Goal: Transaction & Acquisition: Purchase product/service

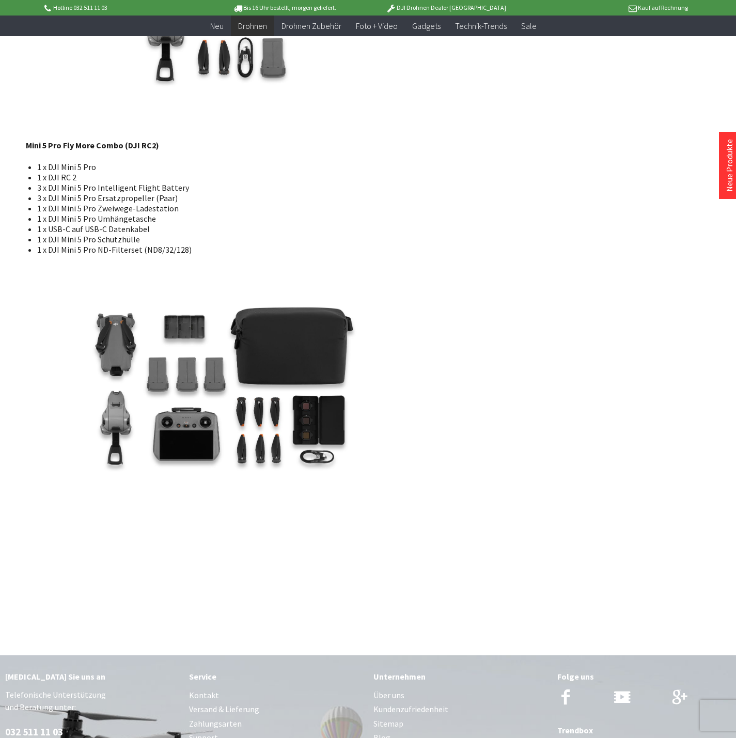
scroll to position [2266, 0]
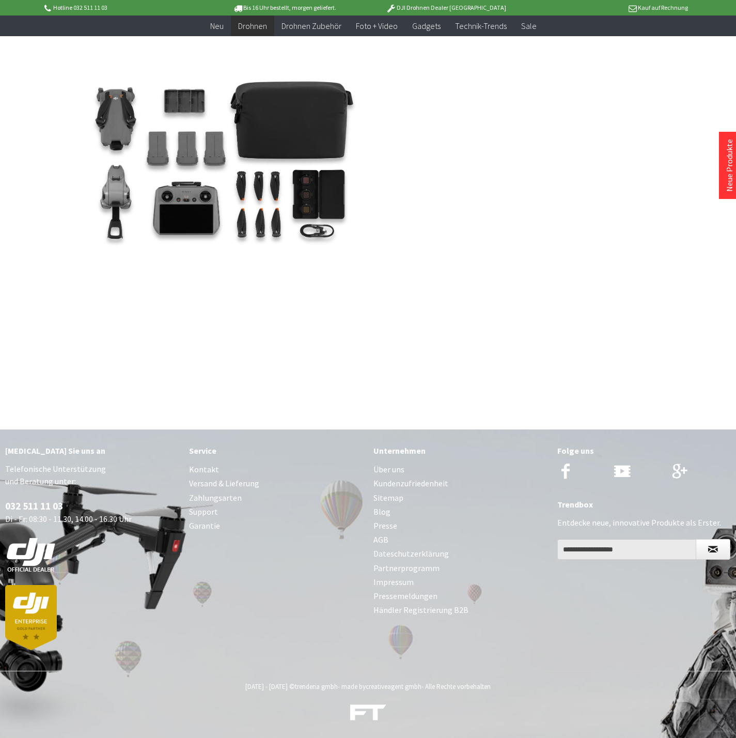
click at [386, 580] on link "Impressum" at bounding box center [461, 582] width 174 height 14
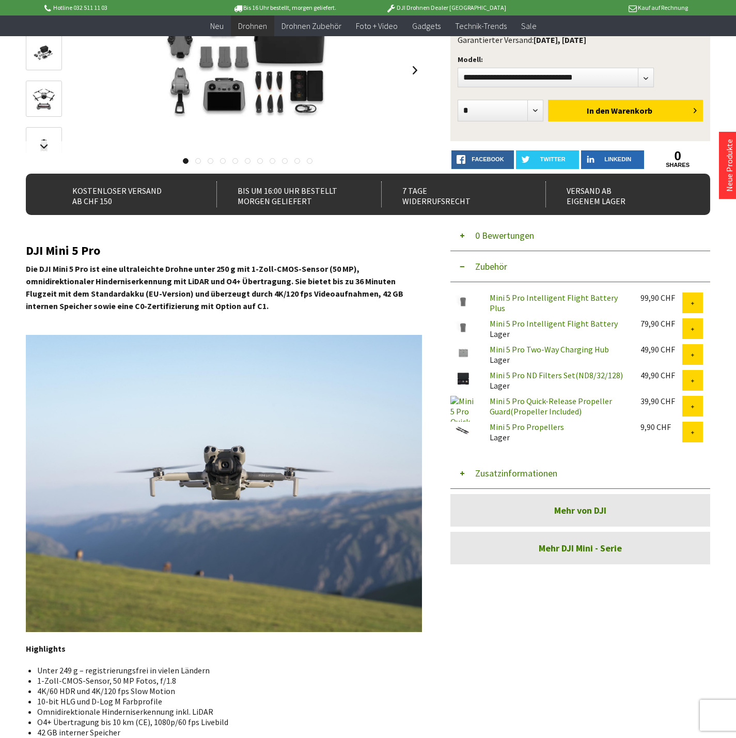
scroll to position [166, 0]
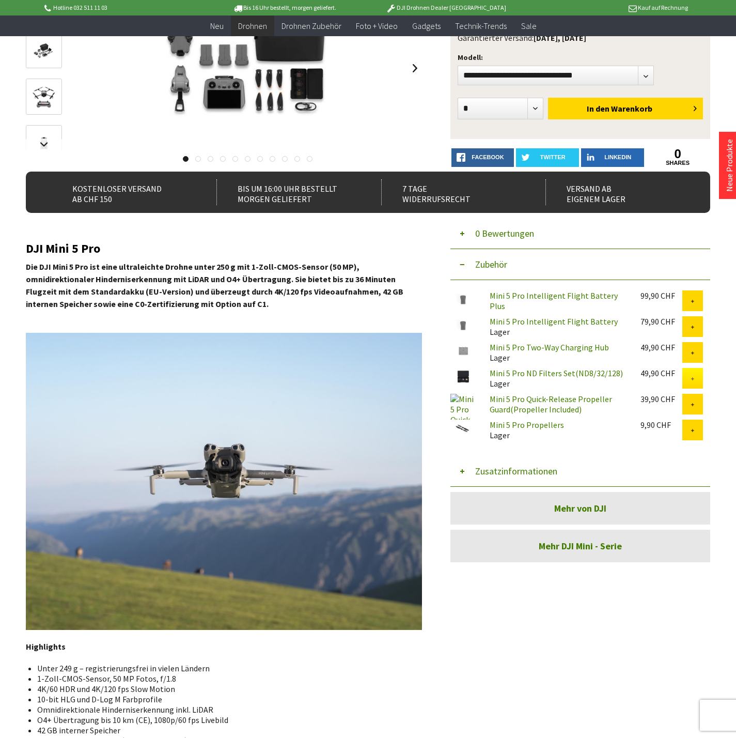
click at [697, 373] on button at bounding box center [693, 378] width 21 height 21
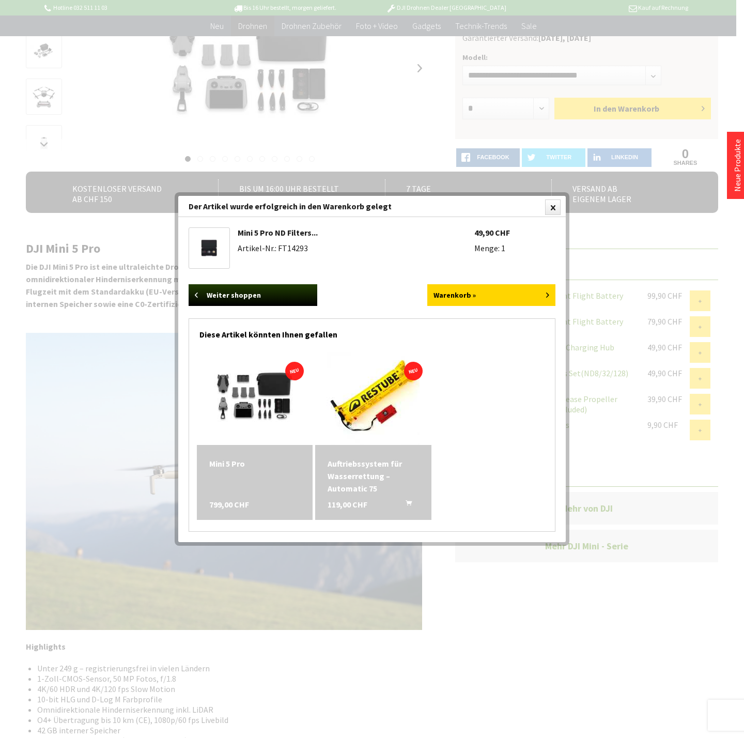
click at [360, 110] on div at bounding box center [372, 369] width 744 height 738
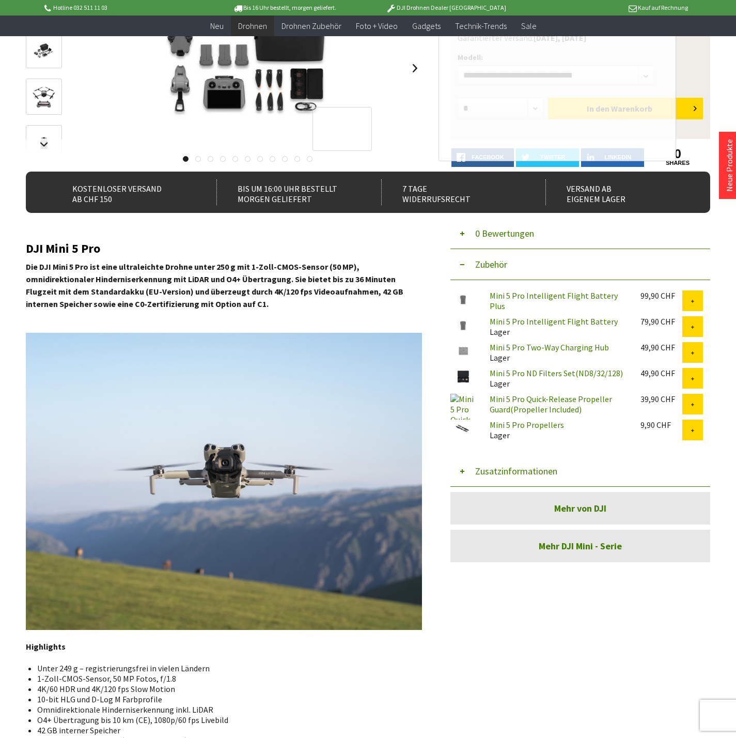
scroll to position [0, 0]
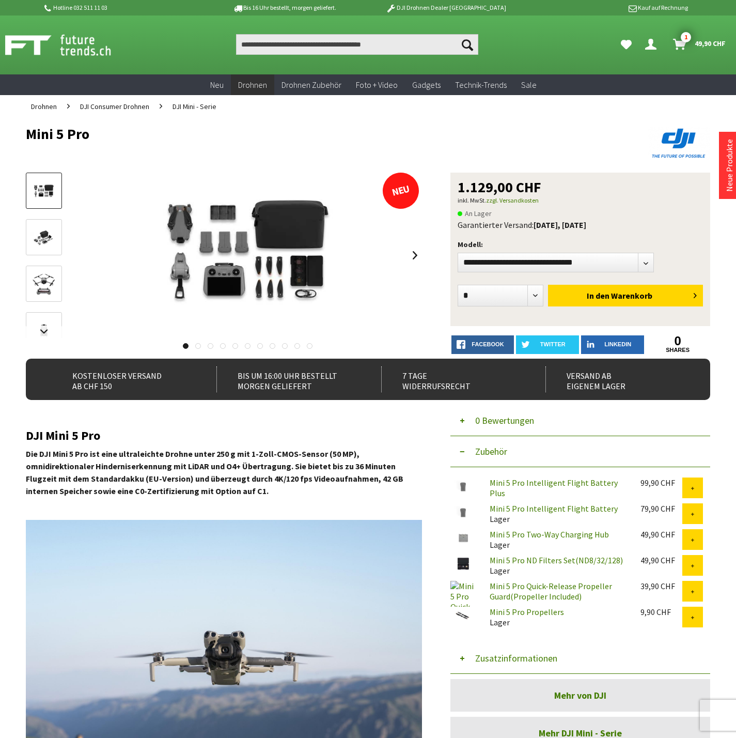
click at [40, 228] on img at bounding box center [44, 238] width 30 height 20
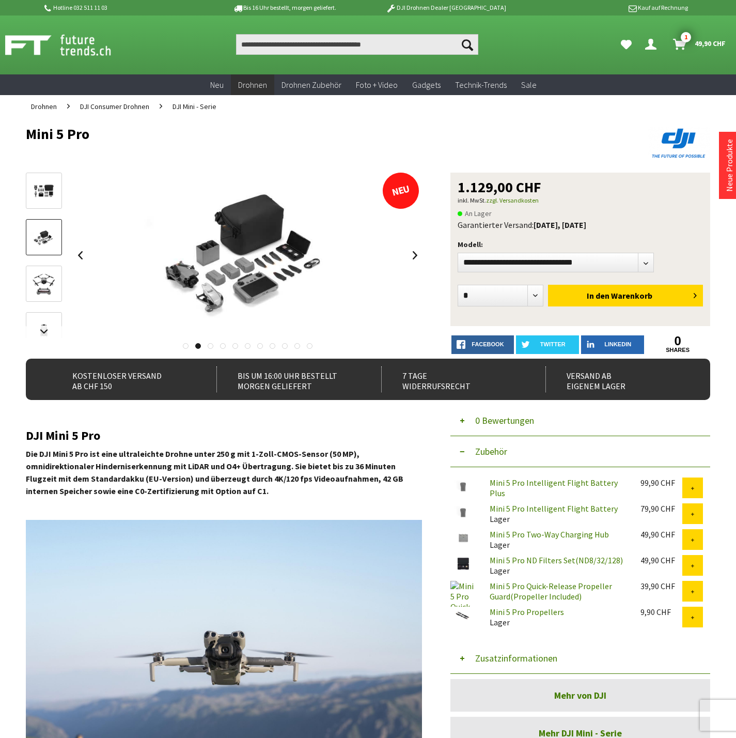
click at [41, 271] on img at bounding box center [44, 284] width 30 height 30
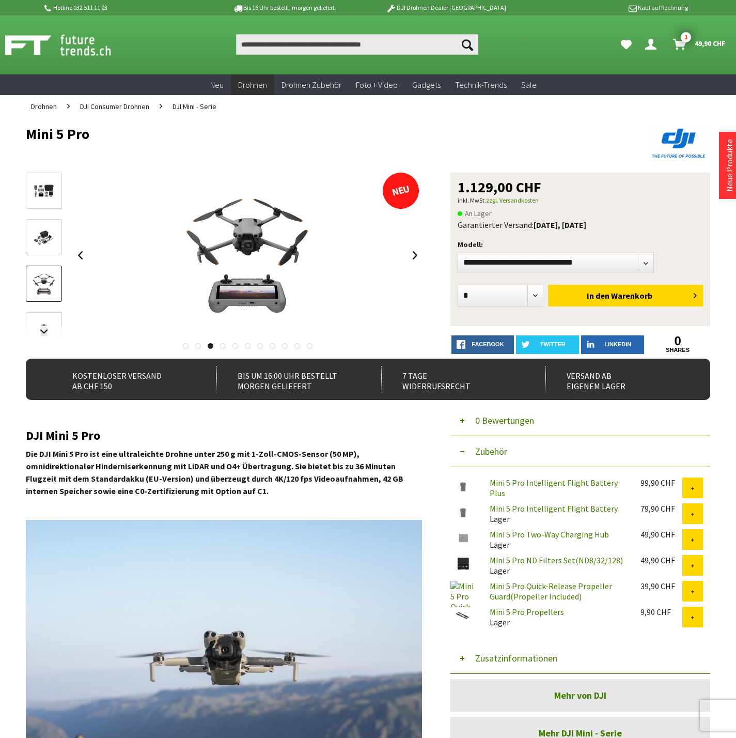
click at [42, 310] on div at bounding box center [44, 429] width 36 height 512
click at [45, 315] on link at bounding box center [44, 330] width 36 height 36
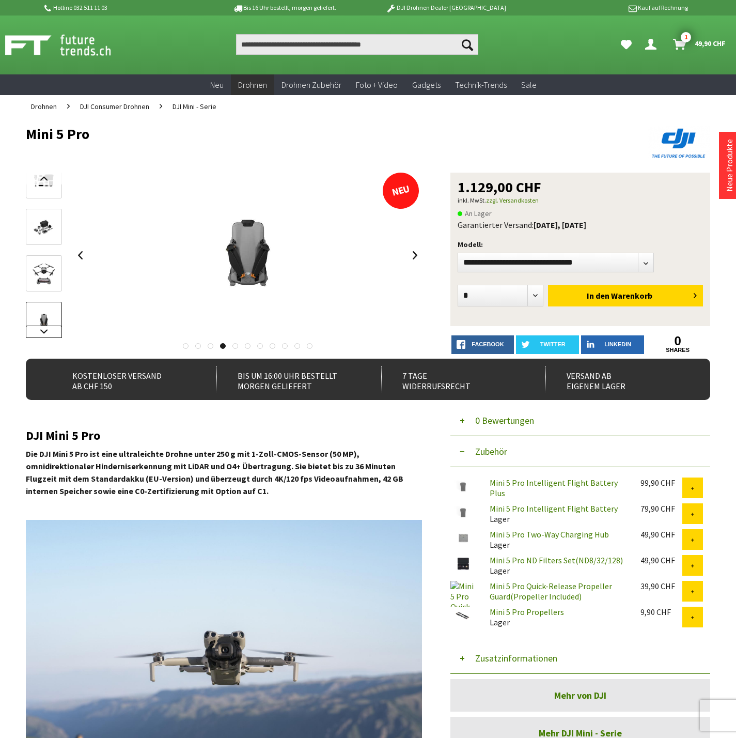
click at [44, 327] on link at bounding box center [44, 332] width 36 height 12
click at [47, 280] on img at bounding box center [44, 284] width 30 height 30
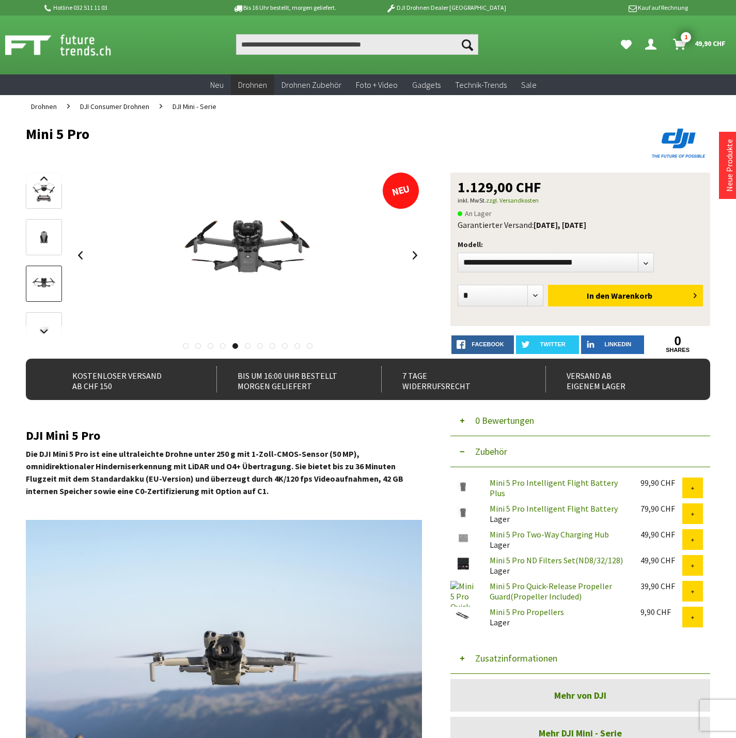
click at [49, 319] on img at bounding box center [44, 331] width 30 height 30
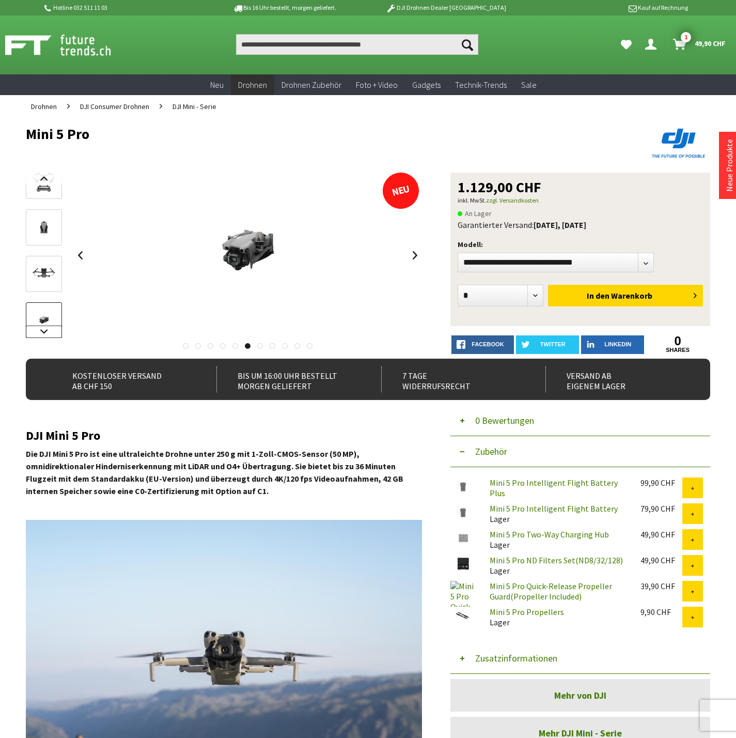
click at [51, 334] on link at bounding box center [44, 332] width 36 height 12
